Goal: Information Seeking & Learning: Learn about a topic

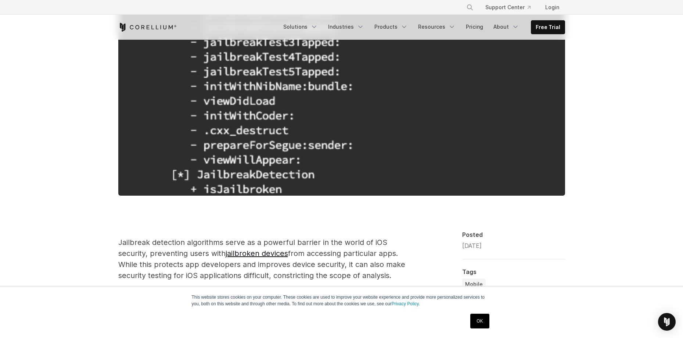
click at [551, 212] on div "Boolean-Based iOS Jailbreak Detection Bypass with [PERSON_NAME]- Corellium" at bounding box center [342, 24] width 470 height 411
click at [547, 253] on div "**********" at bounding box center [513, 317] width 103 height 173
click at [576, 152] on div "Boolean-Based iOS Jailbreak Detection Bypass with [PERSON_NAME]- Corellium" at bounding box center [342, 24] width 470 height 411
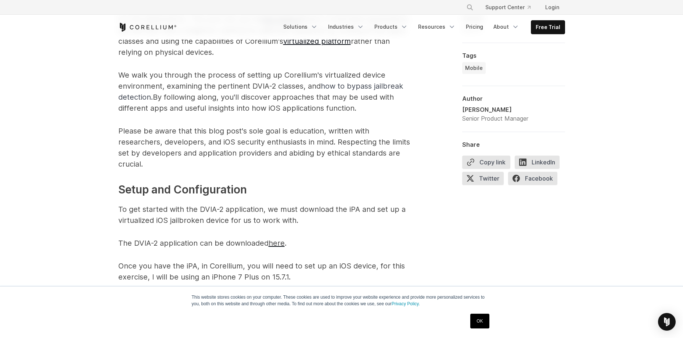
scroll to position [514, 0]
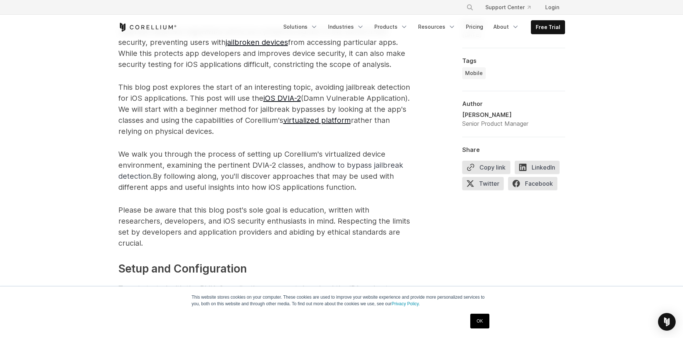
scroll to position [404, 0]
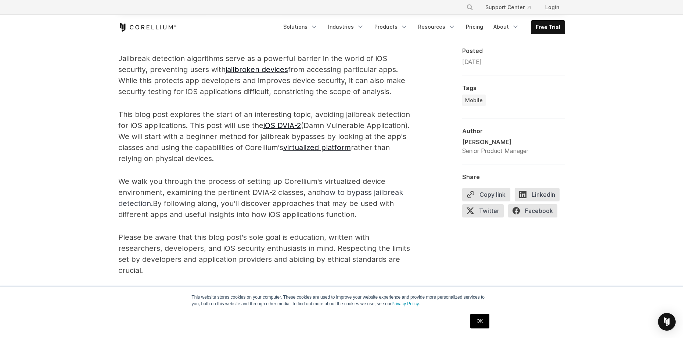
drag, startPoint x: 354, startPoint y: 185, endPoint x: 348, endPoint y: 163, distance: 22.3
click at [354, 185] on p "We walk you through the process of setting up Corellium's virtualized device en…" at bounding box center [265, 198] width 294 height 44
click at [338, 238] on p "Please be aware that this blog post's sole goal is education, written with rese…" at bounding box center [265, 253] width 294 height 44
click at [244, 138] on p "This blog post explores the start of an interesting topic, avoiding jailbreak d…" at bounding box center [265, 136] width 294 height 55
drag, startPoint x: 257, startPoint y: 160, endPoint x: 119, endPoint y: 114, distance: 146.1
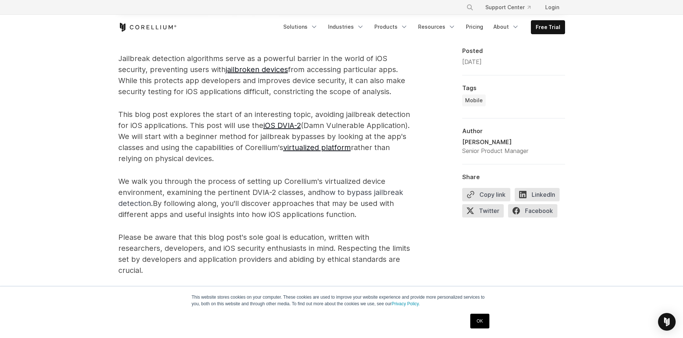
click at [119, 114] on p "This blog post explores the start of an interesting topic, avoiding jailbreak d…" at bounding box center [265, 136] width 294 height 55
click at [118, 114] on p "This blog post explores the start of an interesting topic, avoiding jailbreak d…" at bounding box center [265, 136] width 294 height 55
click at [183, 137] on p "This blog post explores the start of an interesting topic, avoiding jailbreak d…" at bounding box center [265, 136] width 294 height 55
click at [182, 149] on p "This blog post explores the start of an interesting topic, avoiding jailbreak d…" at bounding box center [265, 136] width 294 height 55
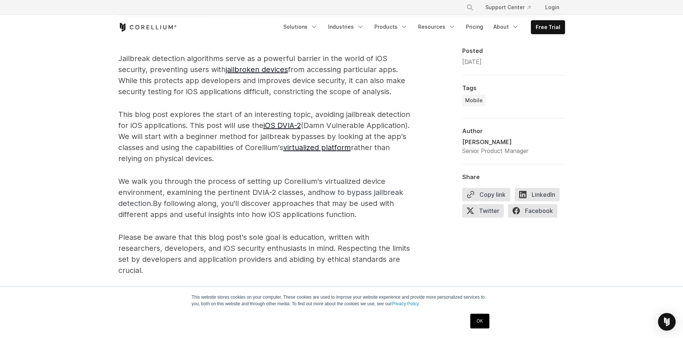
click at [170, 212] on p "We walk you through the process of setting up Corellium's virtualized device en…" at bounding box center [265, 198] width 294 height 44
